Goal: Transaction & Acquisition: Book appointment/travel/reservation

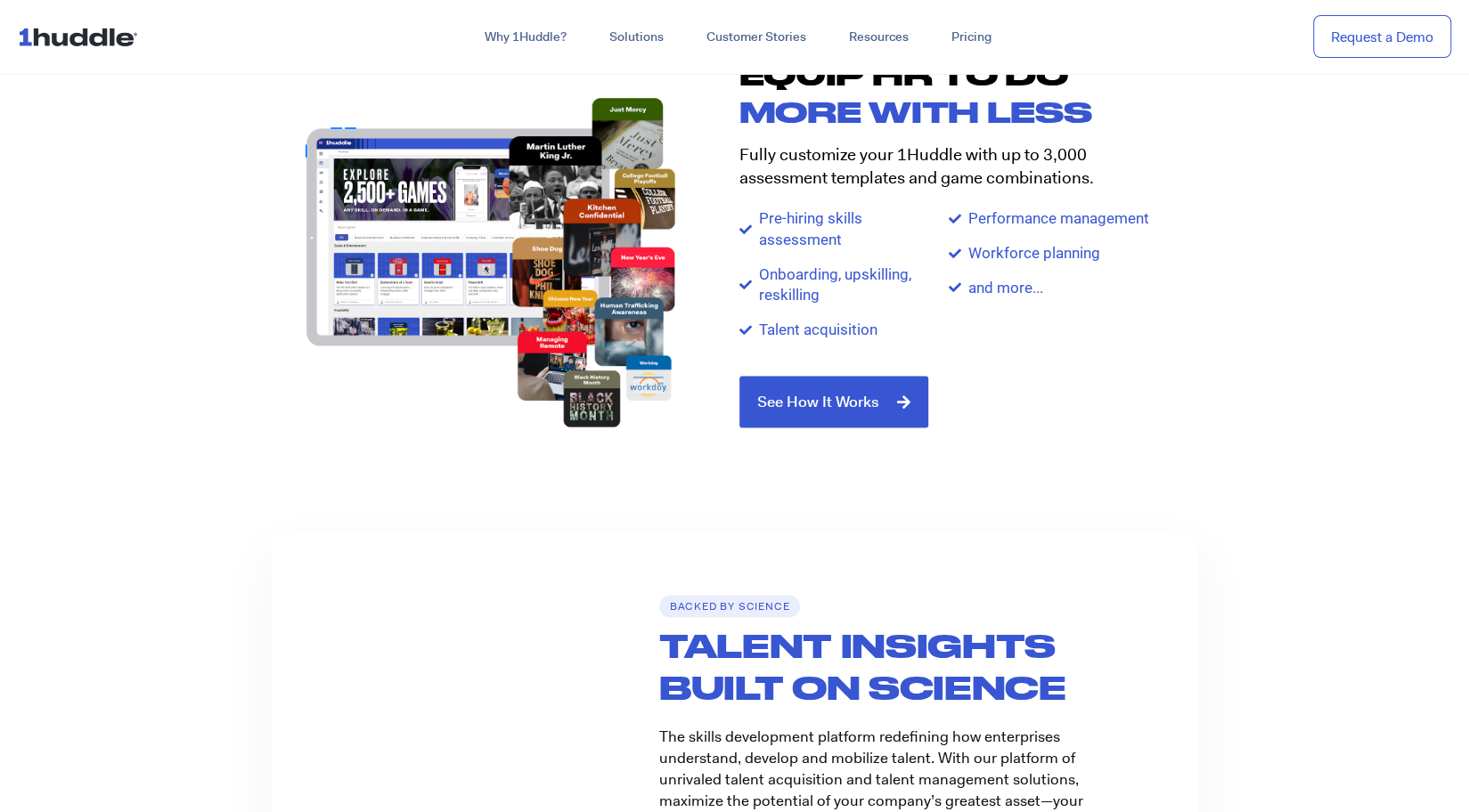
scroll to position [2099, 0]
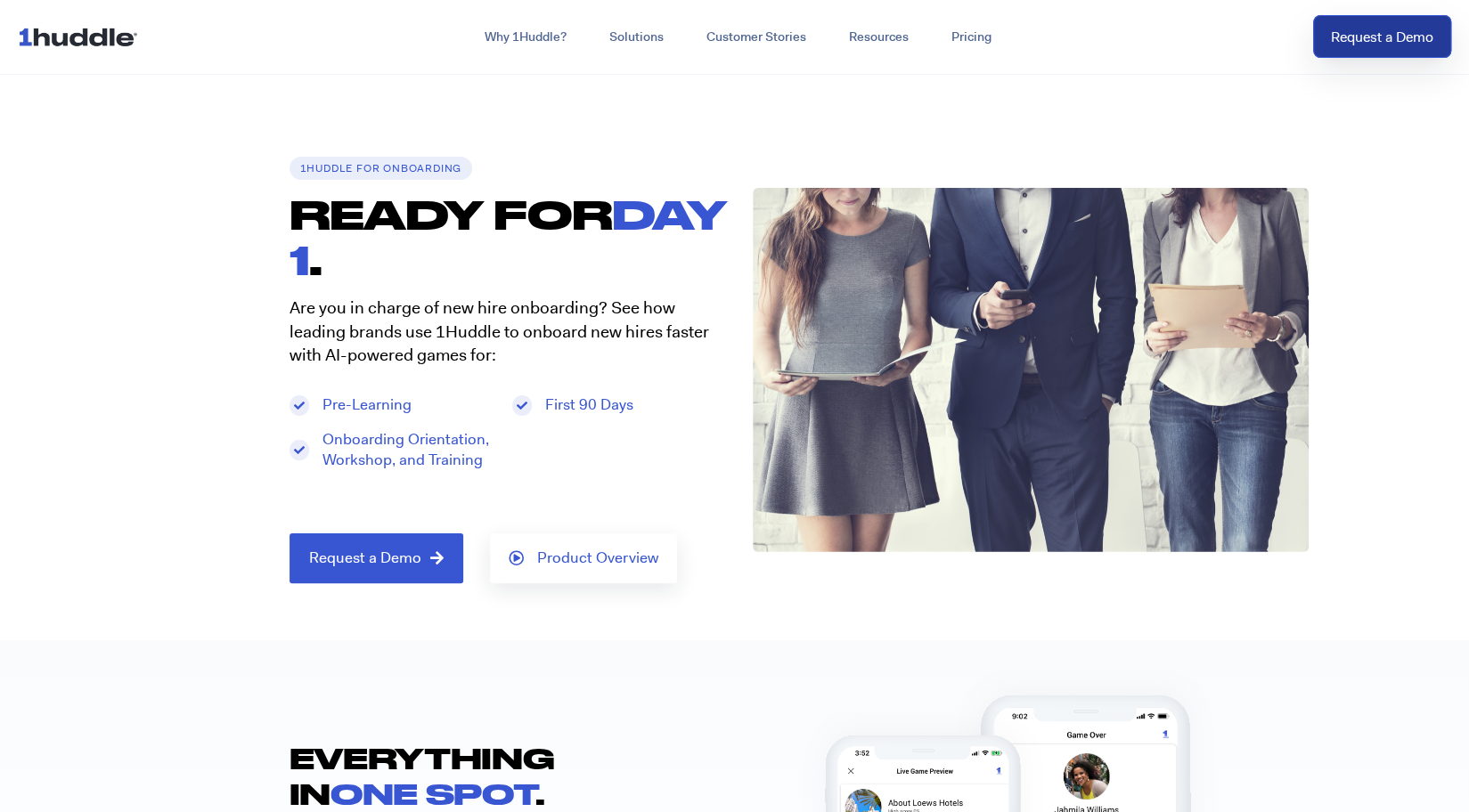
click at [1356, 49] on link "Request a Demo" at bounding box center [1382, 37] width 138 height 44
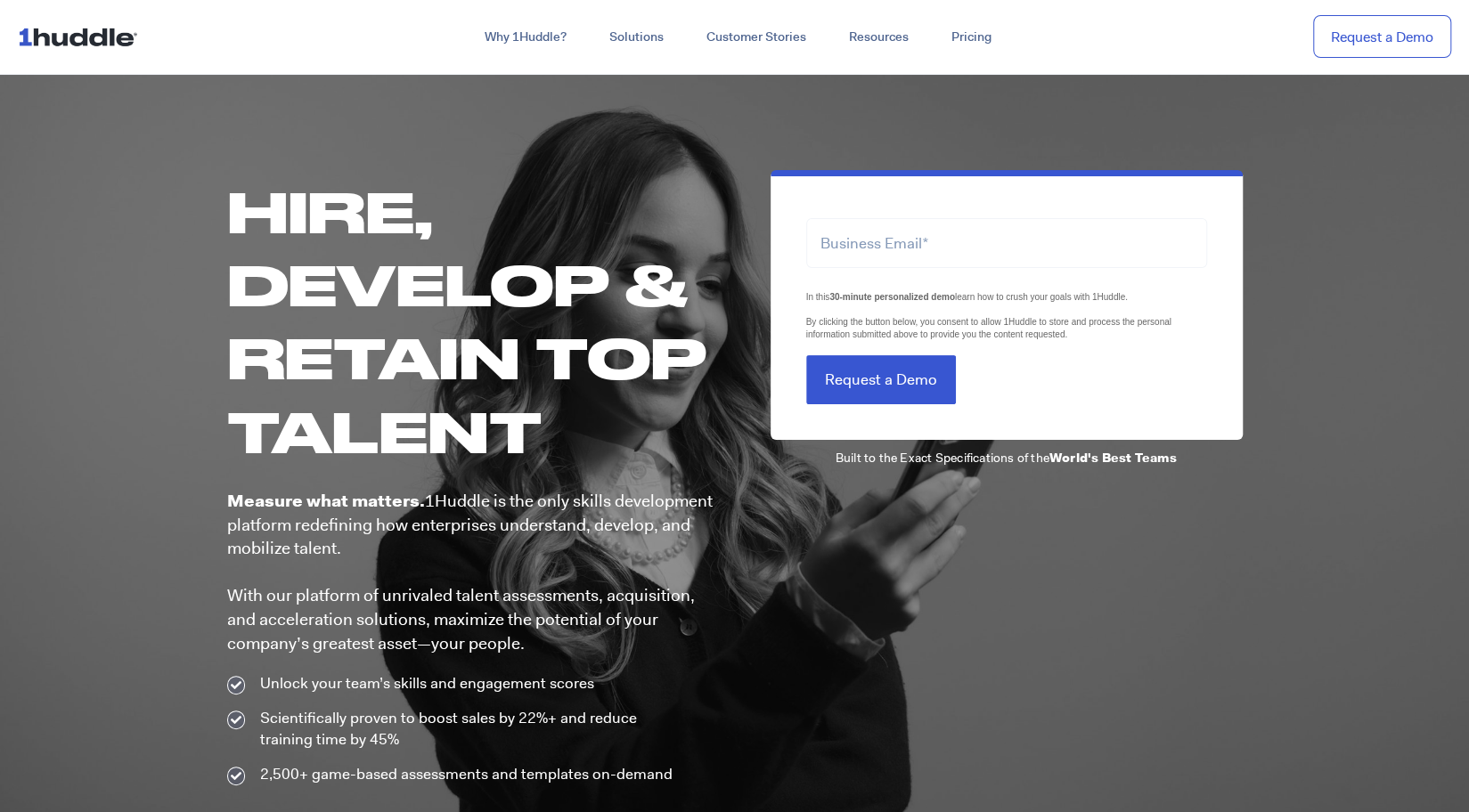
scroll to position [16, 0]
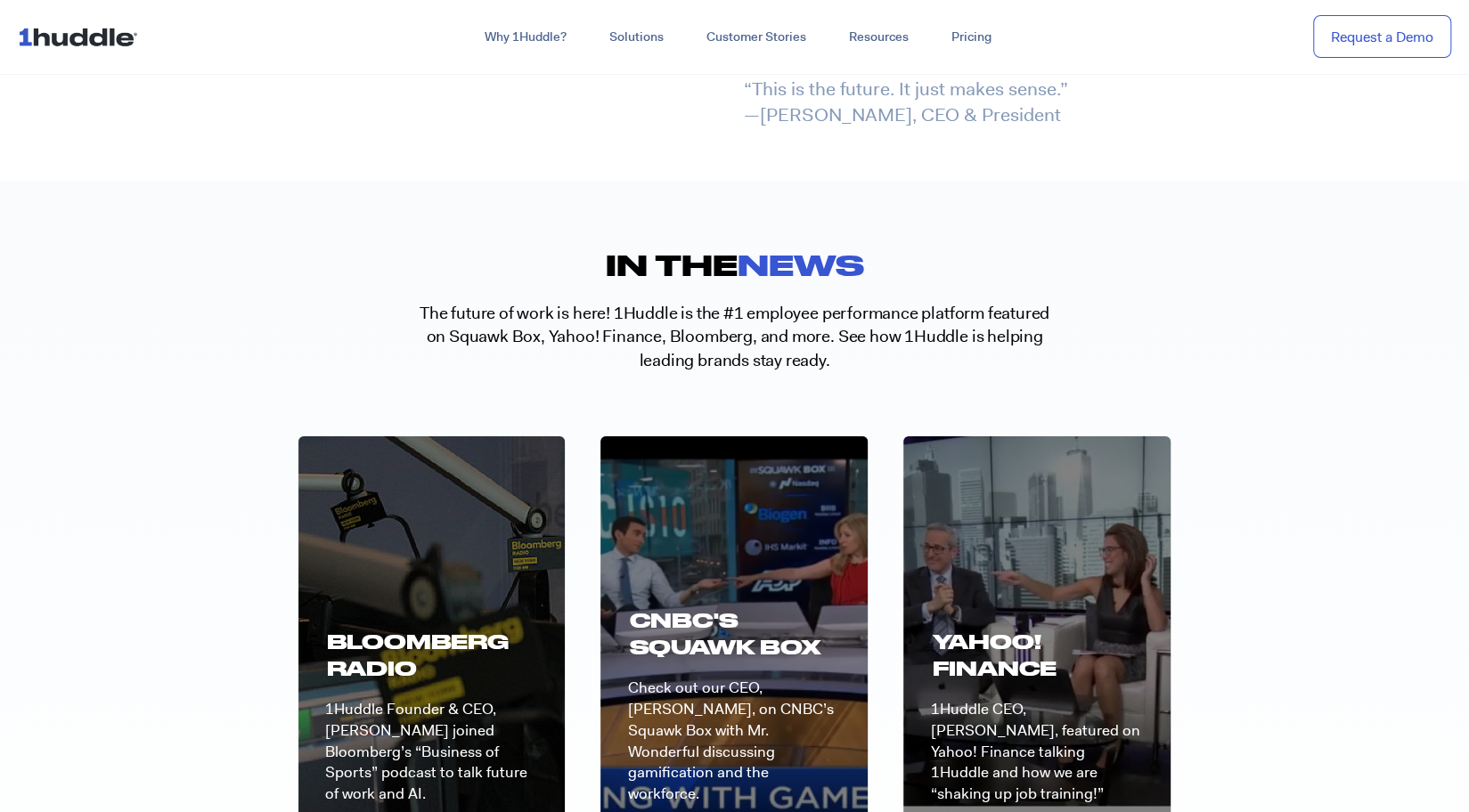
scroll to position [4034, 0]
